Goal: Task Accomplishment & Management: Use online tool/utility

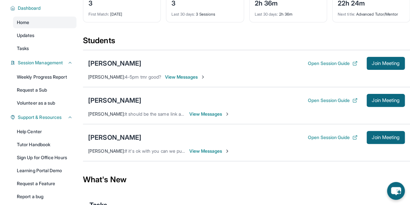
scroll to position [51, 0]
click at [385, 61] on span "Join Meeting" at bounding box center [386, 63] width 28 height 4
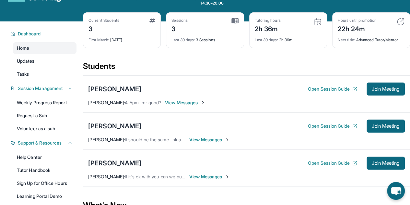
scroll to position [23, 0]
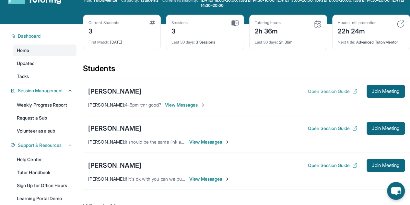
click at [315, 91] on button "Open Session Guide" at bounding box center [333, 91] width 50 height 6
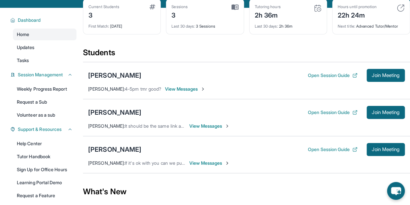
scroll to position [38, 0]
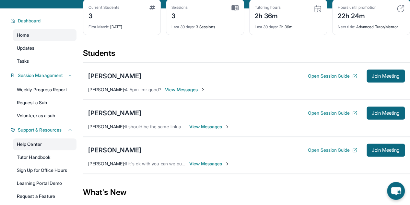
click at [35, 140] on link "Help Center" at bounding box center [45, 144] width 64 height 12
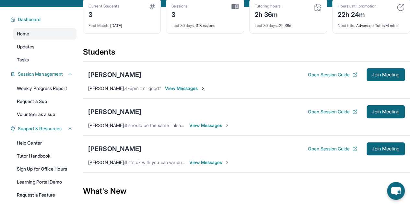
scroll to position [43, 0]
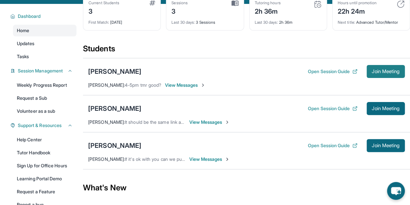
click at [382, 70] on span "Join Meeting" at bounding box center [386, 71] width 28 height 4
click at [202, 87] on span "View Messages" at bounding box center [185, 85] width 41 height 6
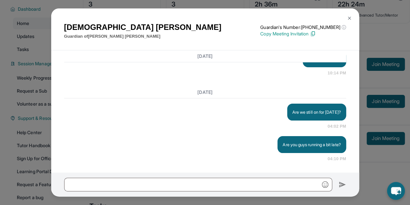
scroll to position [94, 0]
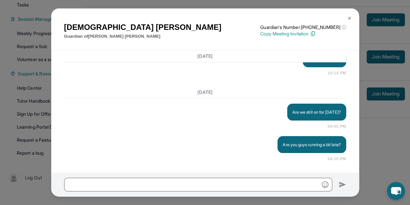
click at [349, 16] on img at bounding box center [349, 18] width 5 height 5
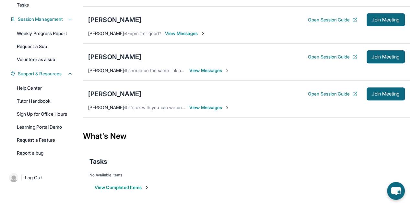
scroll to position [0, 0]
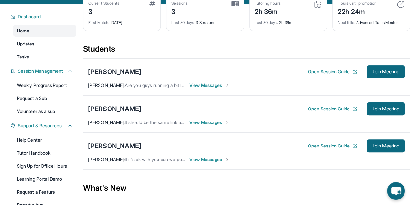
scroll to position [48, 0]
